Goal: Task Accomplishment & Management: Use online tool/utility

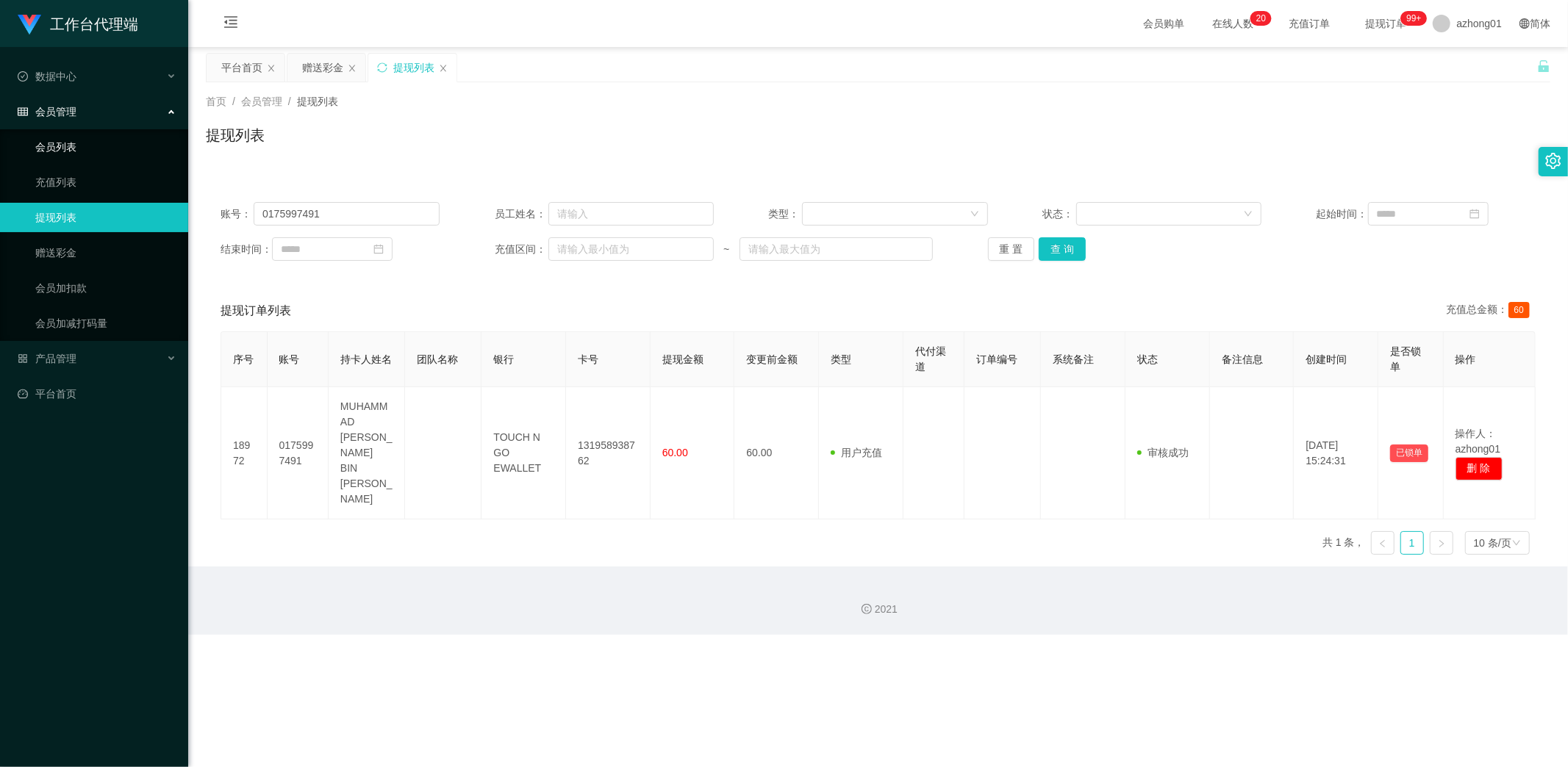
click at [69, 147] on link "会员列表" at bounding box center [106, 146] width 141 height 30
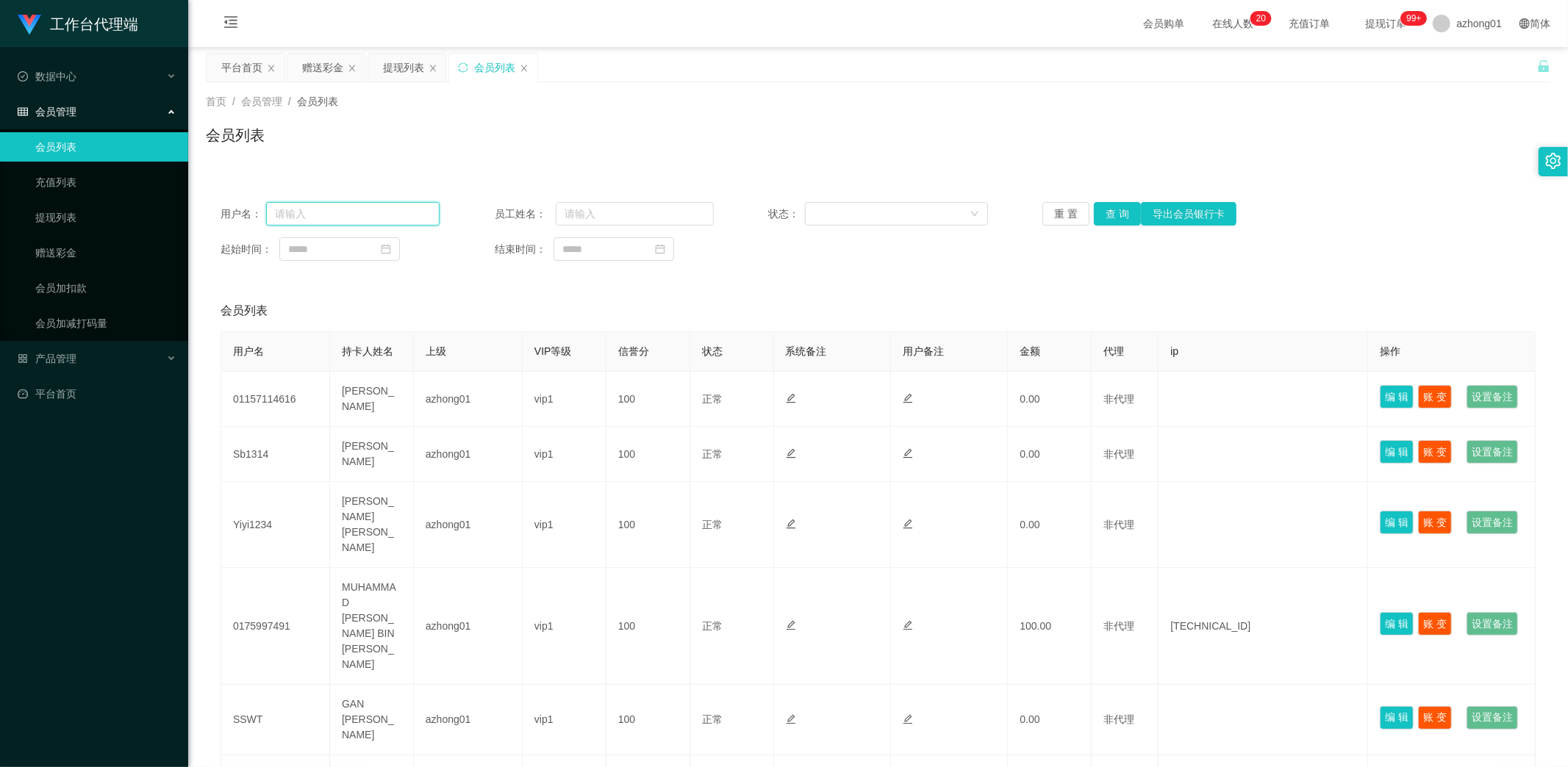
click at [339, 216] on input "text" at bounding box center [352, 214] width 173 height 24
paste input "limhueywen"
type input "limhueywen"
click at [1141, 218] on button "导出会员银行卡" at bounding box center [1188, 214] width 96 height 24
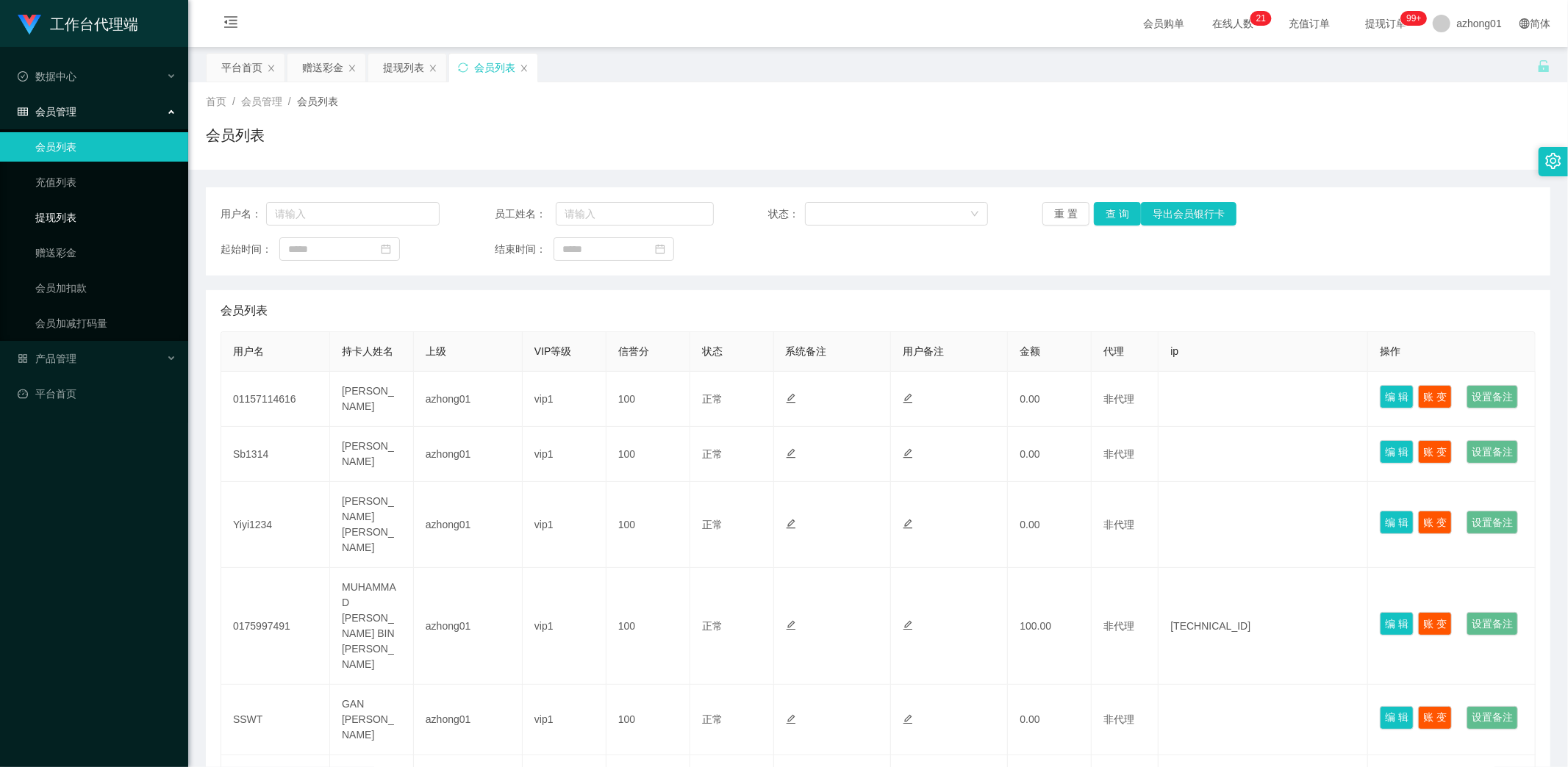
click at [61, 211] on link "提现列表" at bounding box center [106, 217] width 141 height 30
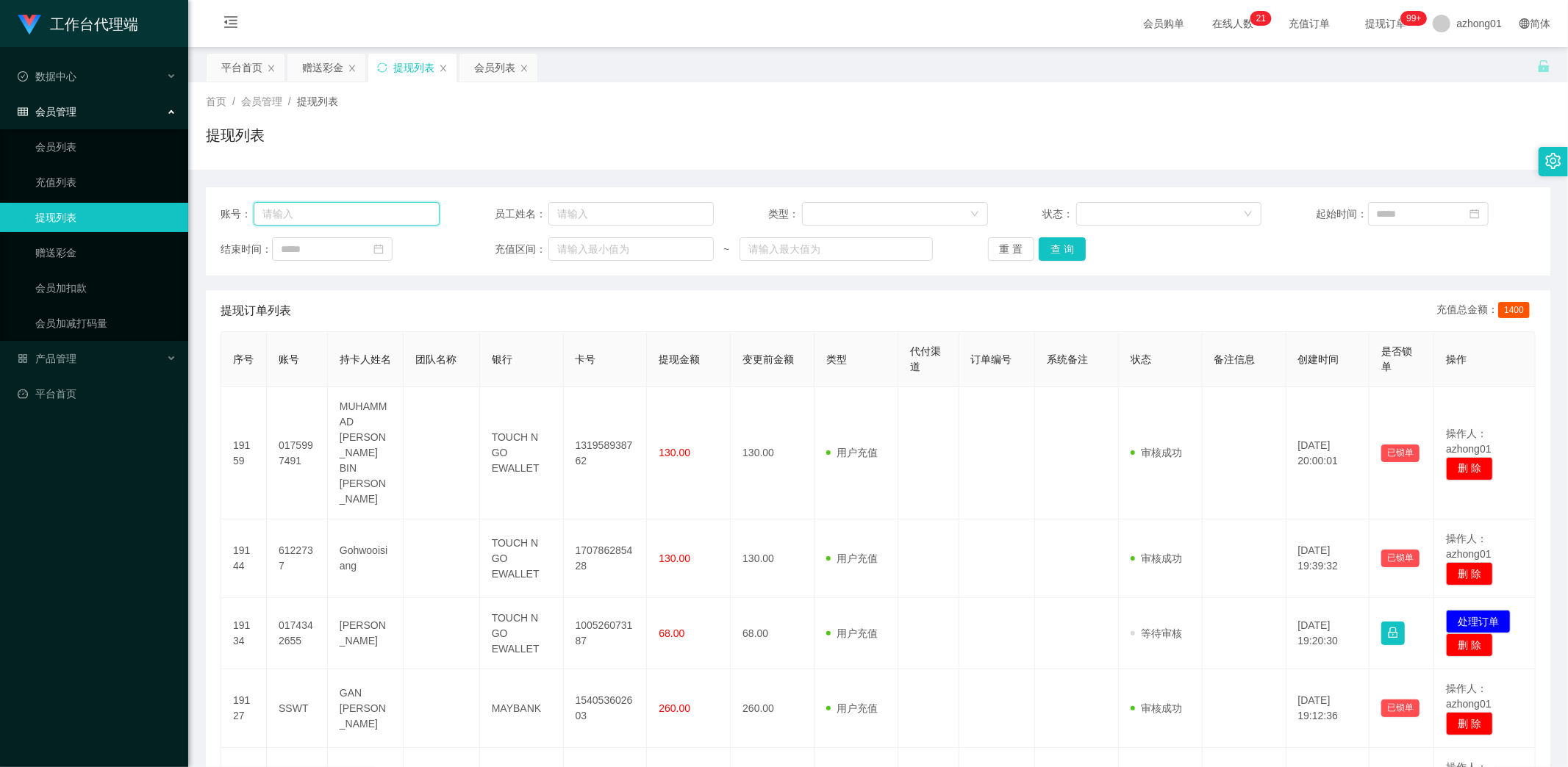
click at [367, 213] on input "text" at bounding box center [347, 214] width 186 height 24
paste input "limhueywen"
type input "limhueywen"
click at [1059, 252] on button "查 询" at bounding box center [1063, 249] width 47 height 24
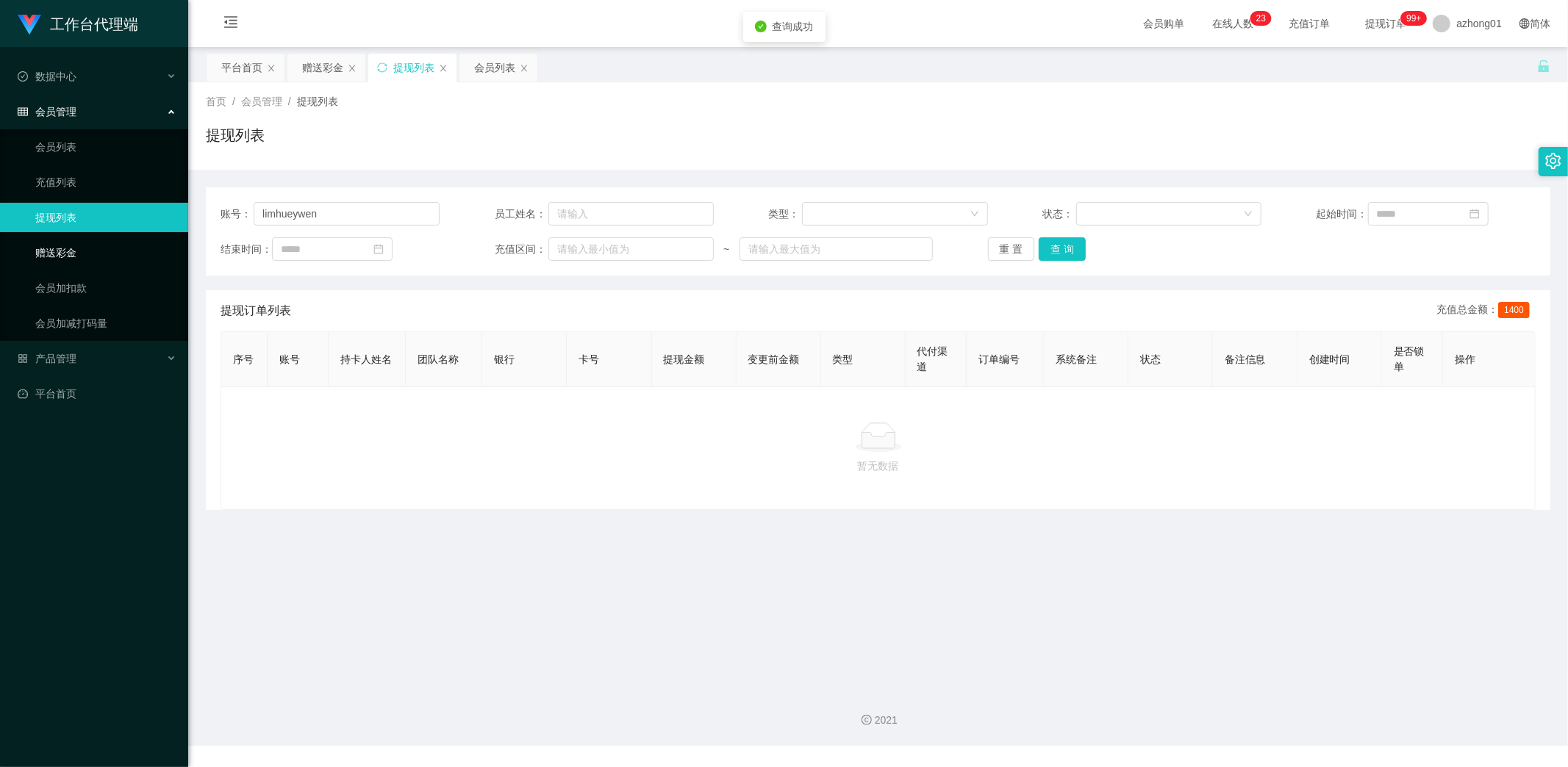
click at [64, 254] on link "赠送彩金" at bounding box center [106, 252] width 141 height 30
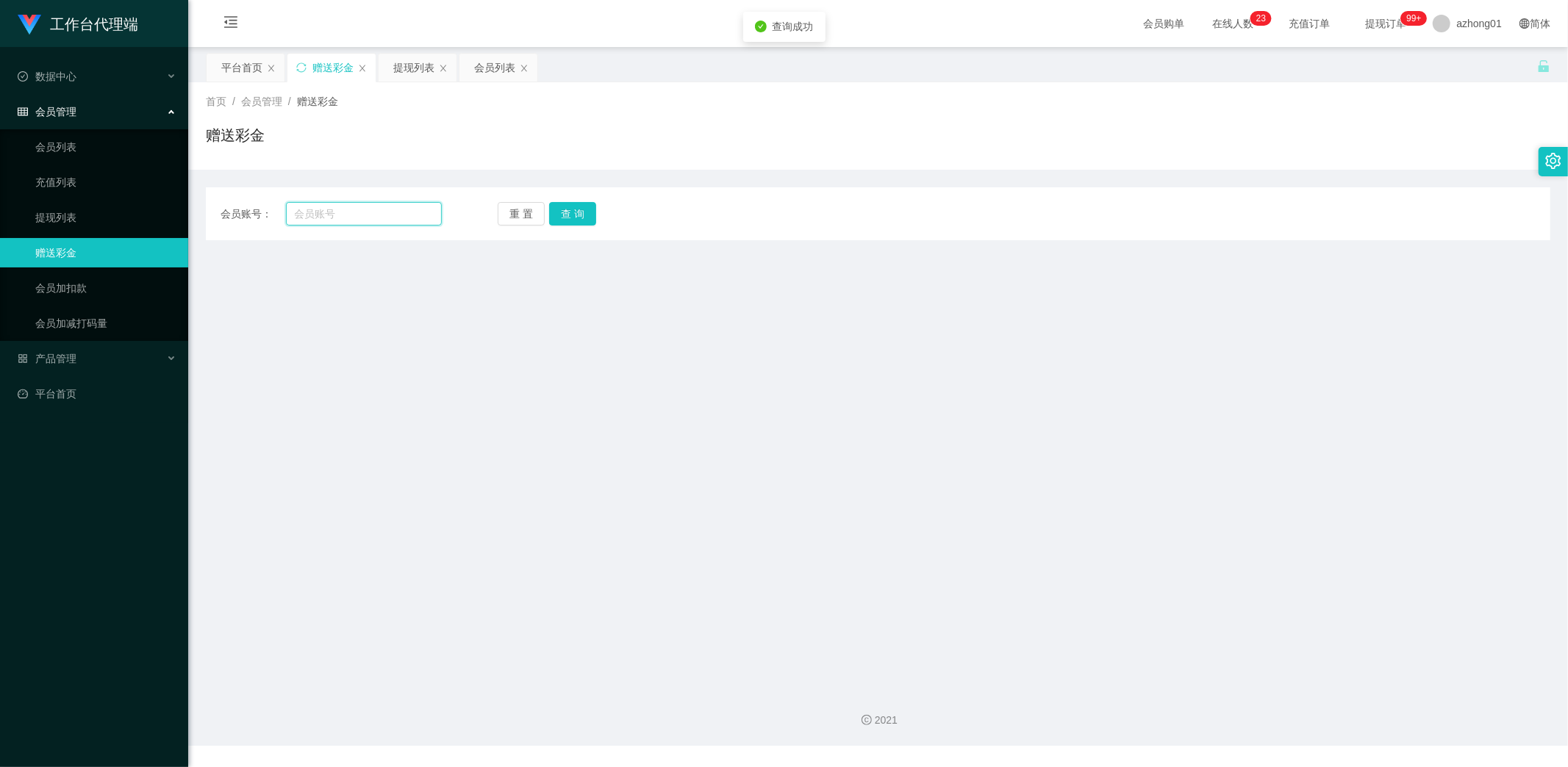
click at [383, 216] on input "text" at bounding box center [364, 214] width 157 height 24
paste input "limhueywen"
type input "limhueywen"
click at [578, 211] on button "查 询" at bounding box center [573, 214] width 47 height 24
